Goal: Navigation & Orientation: Go to known website

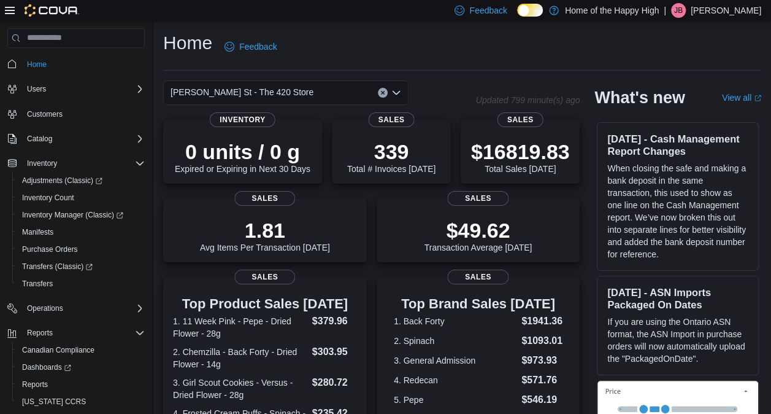
scroll to position [48, 0]
